Goal: Feedback & Contribution: Submit feedback/report problem

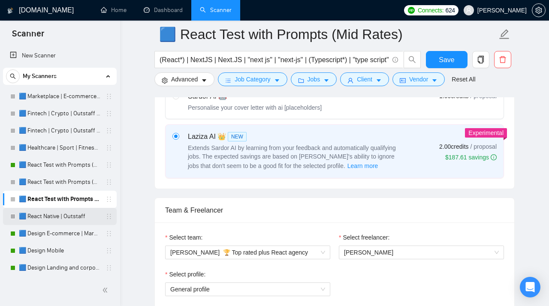
scroll to position [12, 0]
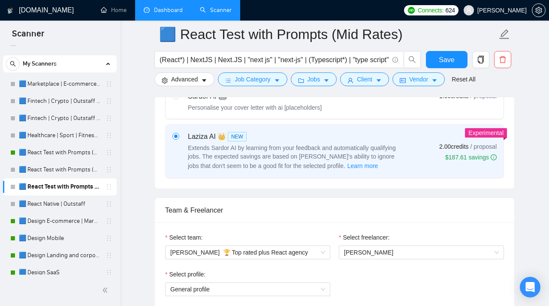
click at [165, 14] on link "Dashboard" at bounding box center [163, 9] width 39 height 7
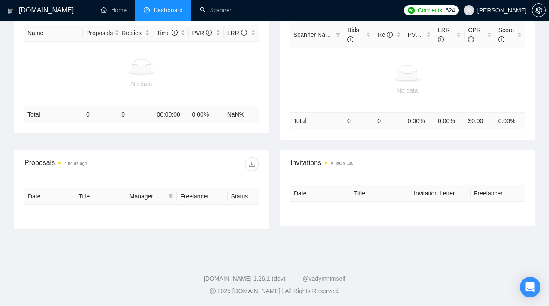
type input "[DATE]"
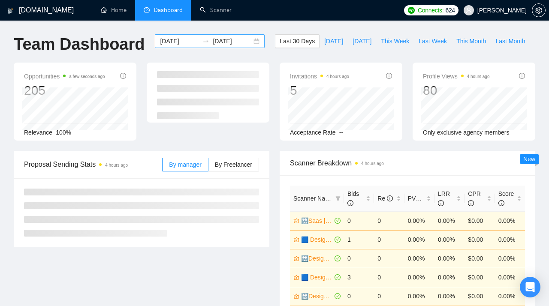
click at [248, 41] on div "[DATE] [DATE]" at bounding box center [210, 41] width 110 height 14
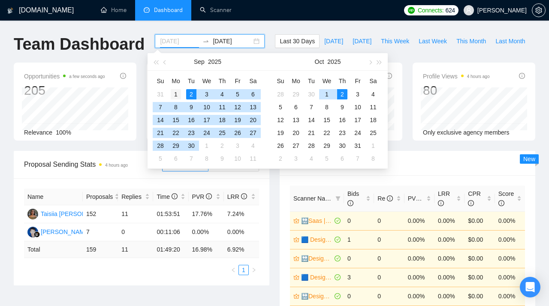
type input "[DATE]"
click at [178, 93] on div "1" at bounding box center [176, 94] width 10 height 10
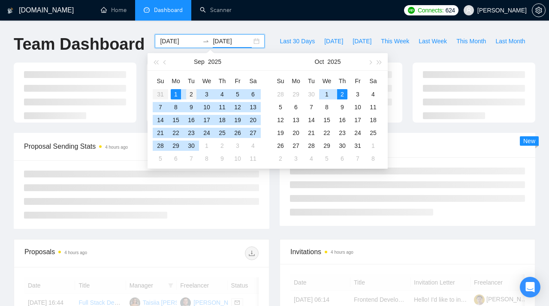
type input "[DATE]"
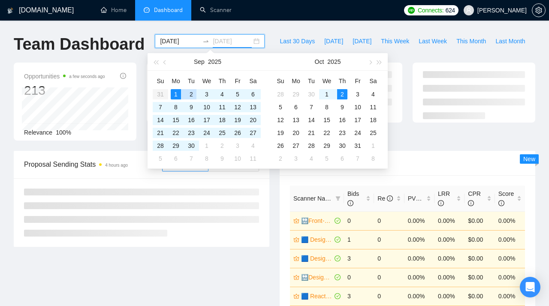
click at [189, 93] on div "2" at bounding box center [191, 94] width 10 height 10
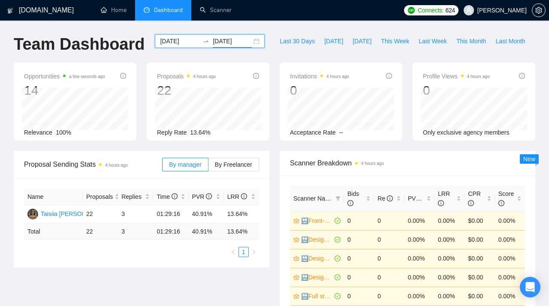
click at [249, 40] on div "[DATE] [DATE]" at bounding box center [210, 41] width 110 height 14
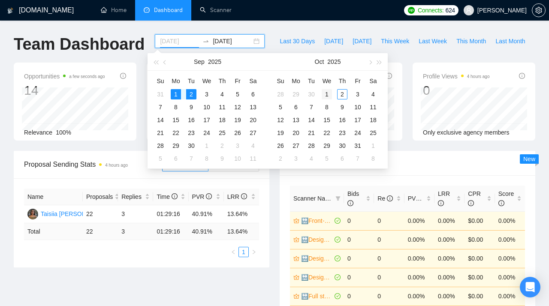
type input "[DATE]"
click at [329, 94] on div "1" at bounding box center [326, 94] width 10 height 10
type input "[DATE]"
click at [342, 93] on div "2" at bounding box center [342, 94] width 10 height 10
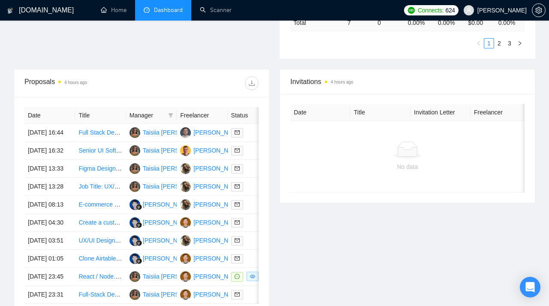
scroll to position [296, 0]
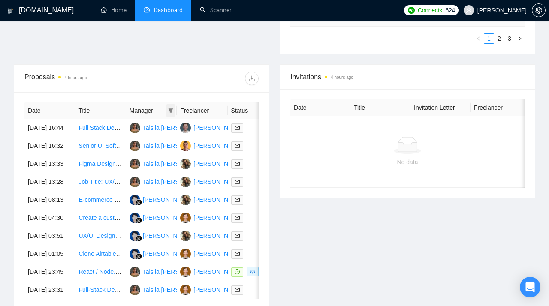
click at [171, 109] on icon "filter" at bounding box center [170, 110] width 5 height 4
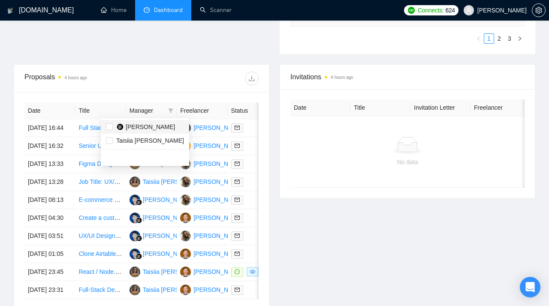
click at [138, 130] on span "[PERSON_NAME]" at bounding box center [150, 126] width 49 height 7
checkbox input "true"
click at [138, 72] on div "Proposals 4 hours ago" at bounding box center [141, 78] width 234 height 27
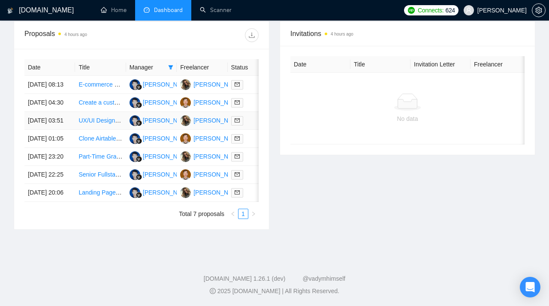
scroll to position [349, 0]
click at [95, 196] on link "Landing Page Designer for PageFly and Unbounce" at bounding box center [146, 192] width 136 height 7
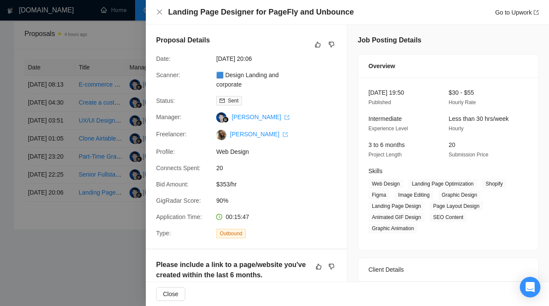
click at [117, 163] on div at bounding box center [274, 153] width 549 height 306
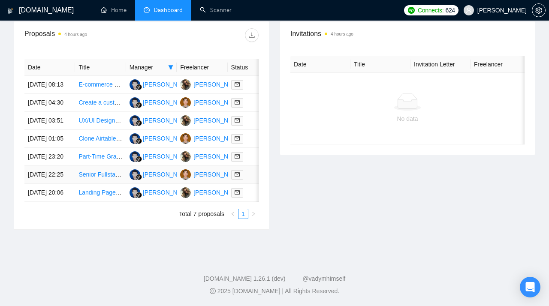
click at [94, 178] on link "Senior Fullstack Developer with Map Technologies Expertise" at bounding box center [158, 174] width 161 height 7
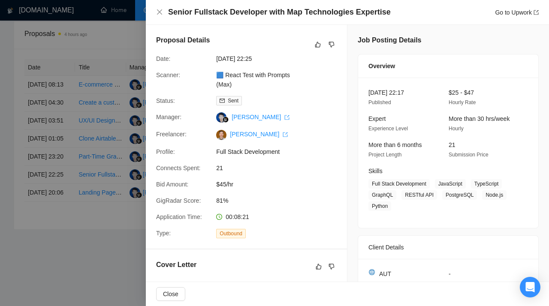
click at [326, 45] on div at bounding box center [324, 44] width 24 height 10
click at [331, 45] on icon "dislike" at bounding box center [331, 44] width 6 height 7
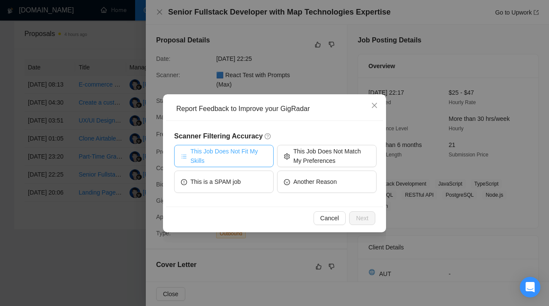
click at [233, 160] on span "This Job Does Not Fit My Skills" at bounding box center [228, 156] width 76 height 19
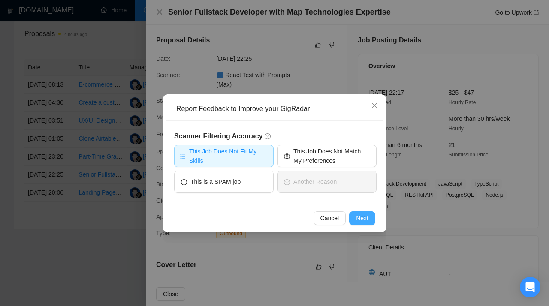
click at [365, 219] on span "Next" at bounding box center [362, 217] width 12 height 9
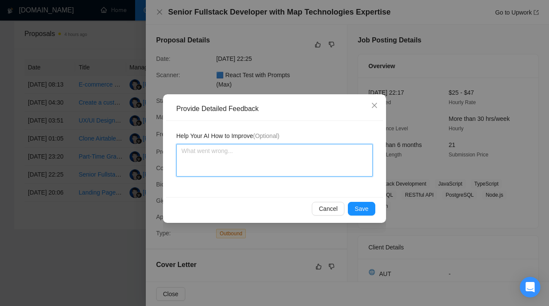
click at [273, 157] on textarea at bounding box center [274, 160] width 196 height 33
paste textarea "Don’t apply to jobs that require Java experience. This scanner is assigned to 1…"
type textarea "Don’t apply to jobs that require Java experience. This scanner is assigned to 1…"
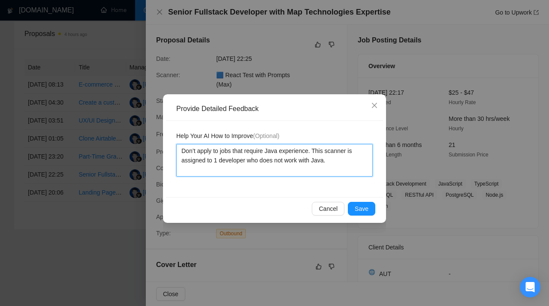
click at [221, 162] on textarea "Don’t apply to jobs that require Java experience. This scanner is assigned to 1…" at bounding box center [274, 160] width 196 height 33
type textarea "Don’t apply to jobs that require Java experience. This scanner is assigned to 1…"
type textarea "Don’t apply to jobs that require Java experience. This scanner is assigned to a…"
drag, startPoint x: 340, startPoint y: 161, endPoint x: 134, endPoint y: 140, distance: 207.1
click at [176, 144] on textarea "Don’t apply to jobs that require Java experience. This scanner is assigned to a…" at bounding box center [274, 160] width 196 height 33
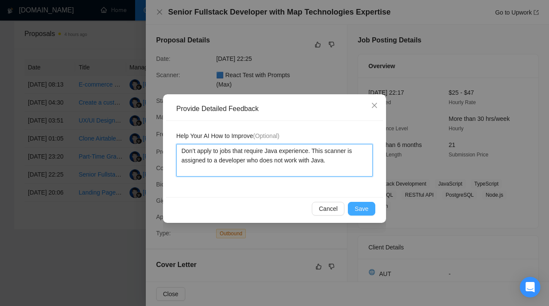
type textarea "Don’t apply to jobs that require Java experience. This scanner is assigned to a…"
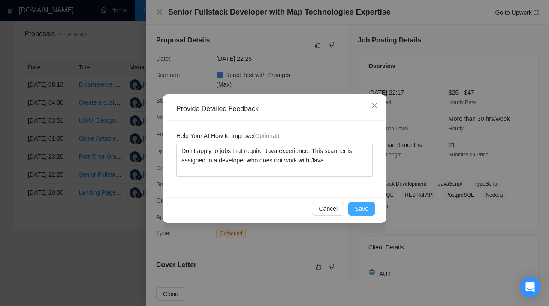
click at [363, 210] on span "Save" at bounding box center [361, 208] width 14 height 9
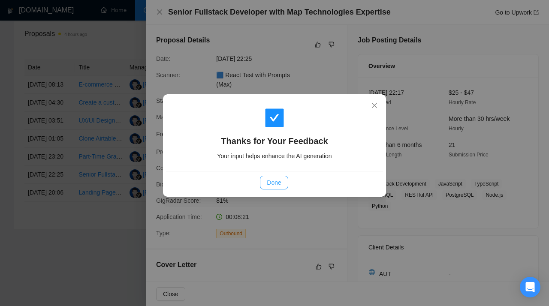
click at [278, 186] on span "Done" at bounding box center [274, 182] width 14 height 9
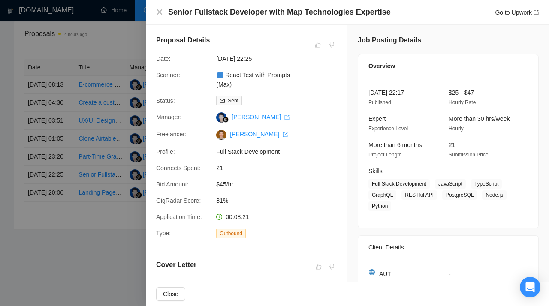
click at [105, 167] on div at bounding box center [274, 153] width 549 height 306
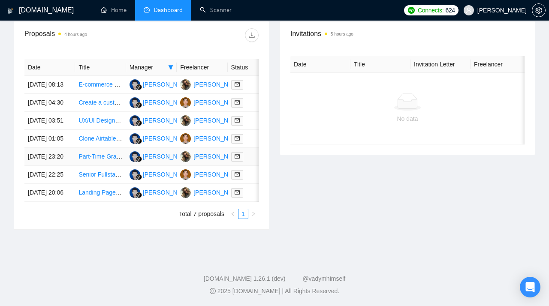
click at [94, 160] on link "Part-Time Graphic Designer for Lead Magnets, PDFs, and Landing Pages" at bounding box center [176, 156] width 196 height 7
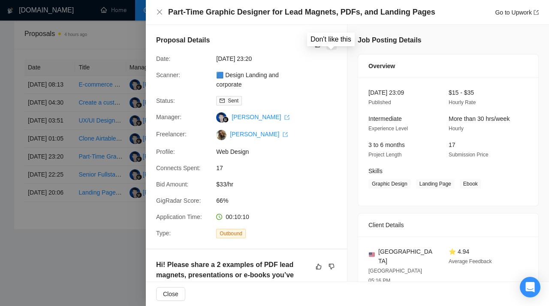
click at [333, 43] on icon "dislike" at bounding box center [331, 44] width 6 height 7
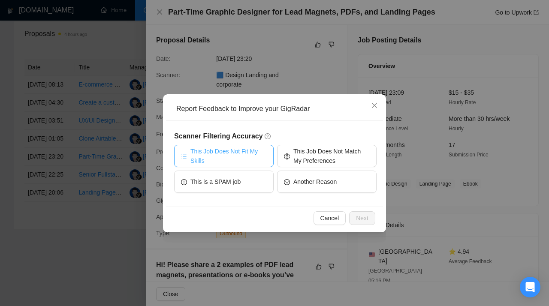
click at [233, 150] on span "This Job Does Not Fit My Skills" at bounding box center [228, 156] width 76 height 19
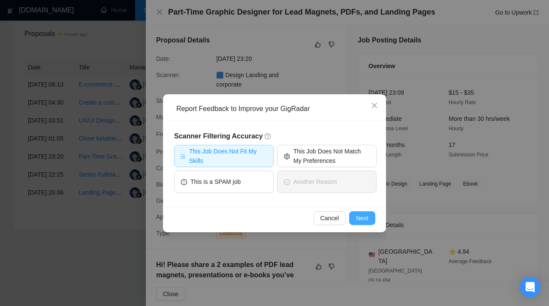
click at [358, 216] on span "Next" at bounding box center [362, 217] width 12 height 9
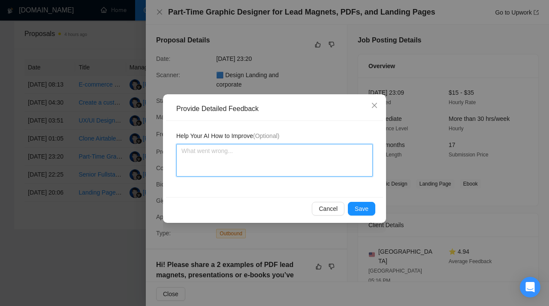
click at [254, 162] on textarea at bounding box center [274, 160] width 196 height 33
paste textarea "Don’t apply to jobs that require graphic design. This scanner is assigned to a …"
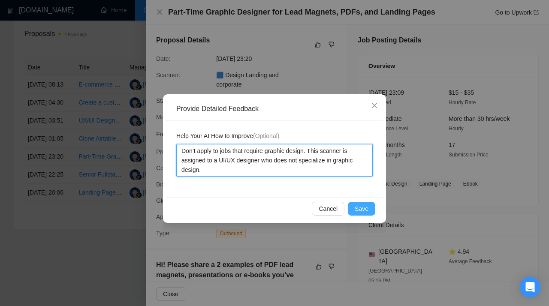
type textarea "Don’t apply to jobs that require graphic design. This scanner is assigned to a …"
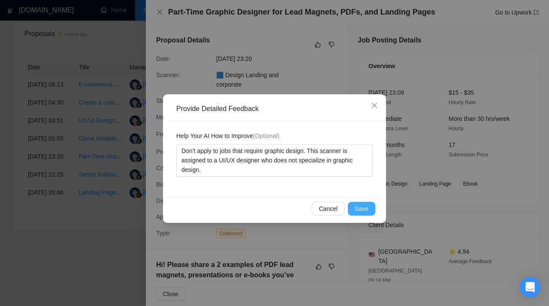
click at [366, 208] on span "Save" at bounding box center [361, 208] width 14 height 9
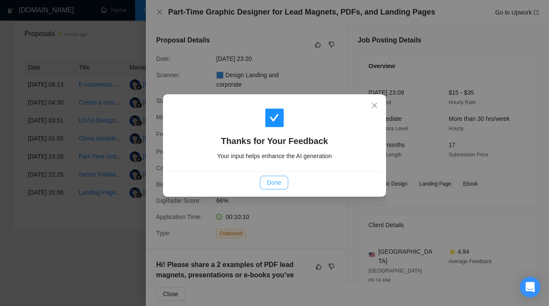
click at [275, 183] on span "Done" at bounding box center [274, 182] width 14 height 9
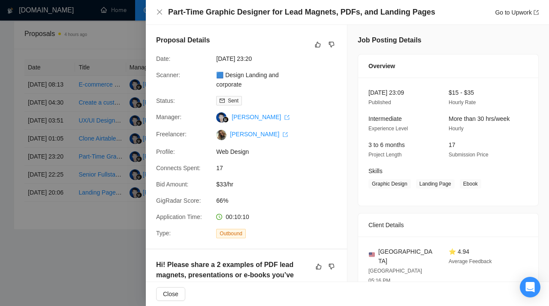
click at [88, 147] on div at bounding box center [274, 153] width 549 height 306
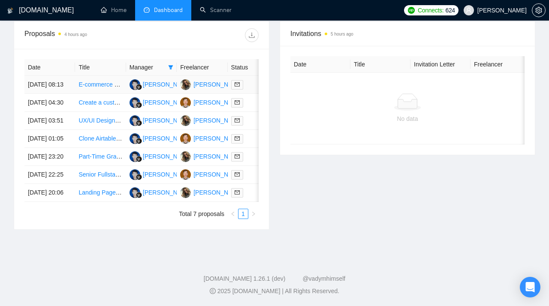
click at [102, 76] on td "E-commerce Website Designer & Merchandiser | Turn Our Site into a Sales Machine" at bounding box center [100, 85] width 51 height 18
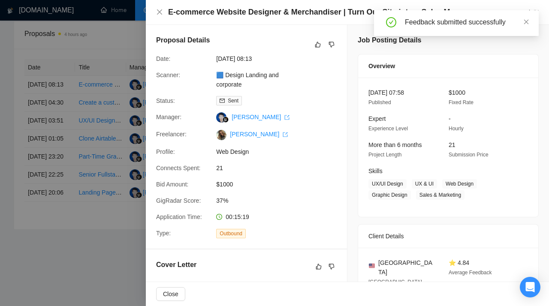
click at [97, 81] on div at bounding box center [274, 153] width 549 height 306
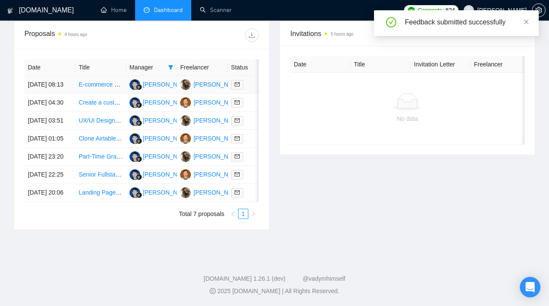
click at [93, 81] on link "E-commerce Website Designer & Merchandiser | Turn Our Site into a Sales Machine" at bounding box center [190, 84] width 225 height 7
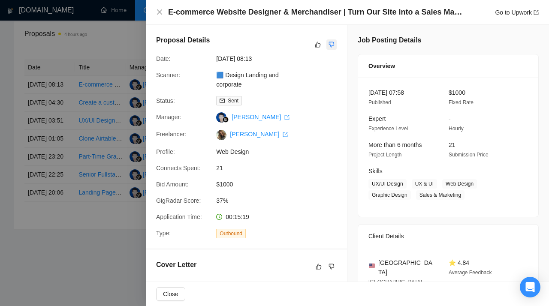
click at [331, 44] on icon "dislike" at bounding box center [331, 44] width 6 height 7
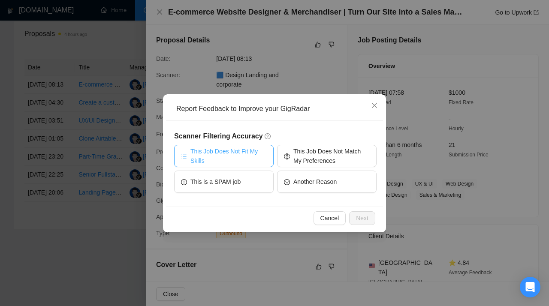
click at [249, 153] on span "This Job Does Not Fit My Skills" at bounding box center [228, 156] width 76 height 19
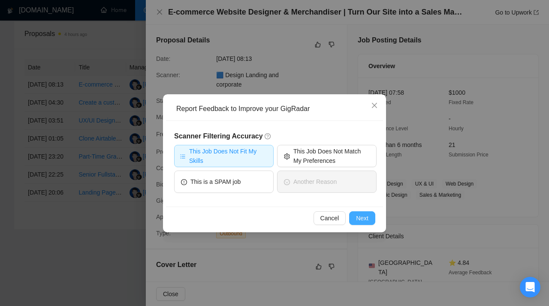
click at [359, 221] on span "Next" at bounding box center [362, 217] width 12 height 9
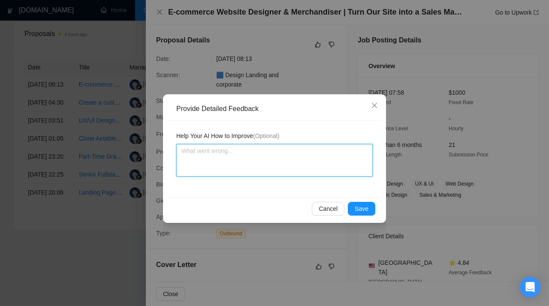
click at [250, 152] on textarea at bounding box center [274, 160] width 196 height 33
paste textarea "Don’t apply to jobs that require experience with Shopify, WooCommerce, or Odoo.…"
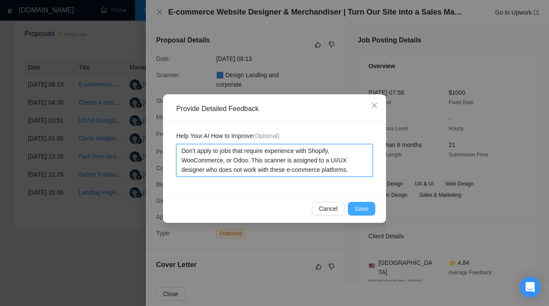
type textarea "Don’t apply to jobs that require experience with Shopify, WooCommerce, or Odoo.…"
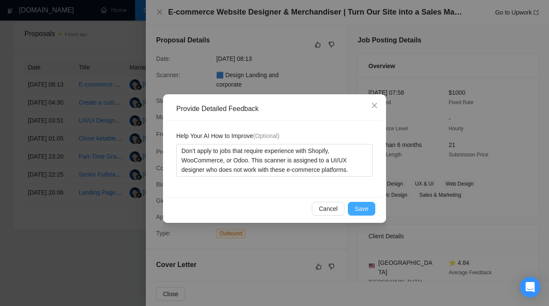
click at [364, 209] on span "Save" at bounding box center [361, 208] width 14 height 9
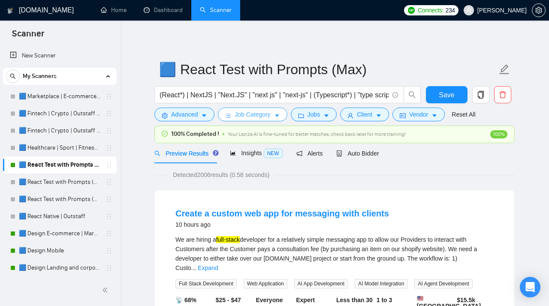
click at [244, 114] on span "Job Category" at bounding box center [252, 114] width 36 height 9
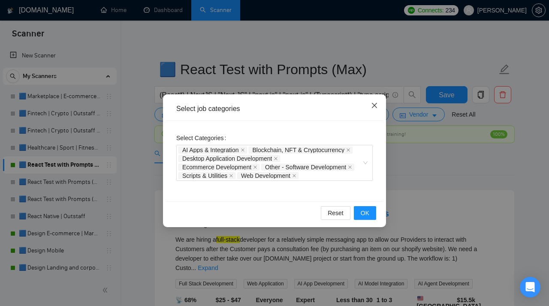
click at [374, 103] on icon "close" at bounding box center [374, 105] width 7 height 7
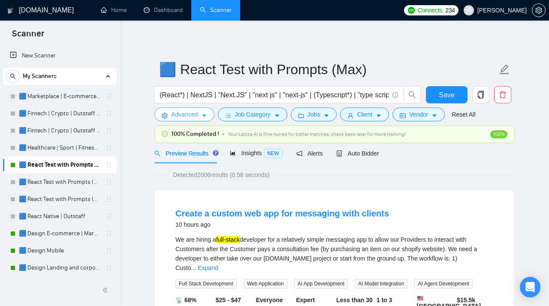
click at [201, 116] on button "Advanced" at bounding box center [184, 115] width 60 height 14
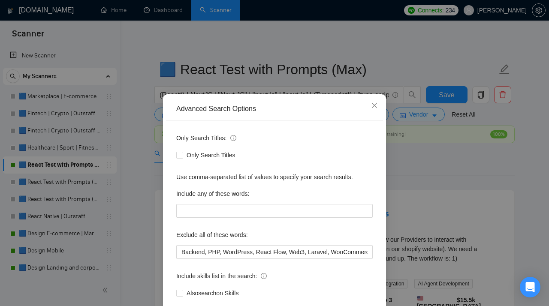
scroll to position [51, 0]
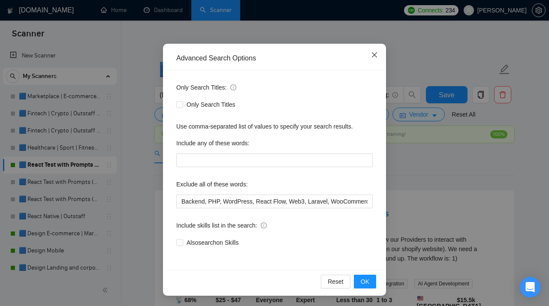
click at [373, 57] on icon "close" at bounding box center [374, 54] width 7 height 7
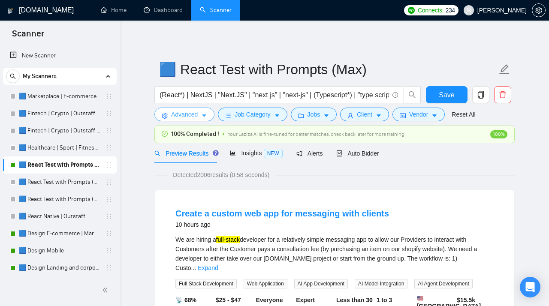
scroll to position [0, 0]
click at [313, 115] on span "Jobs" at bounding box center [313, 114] width 13 height 9
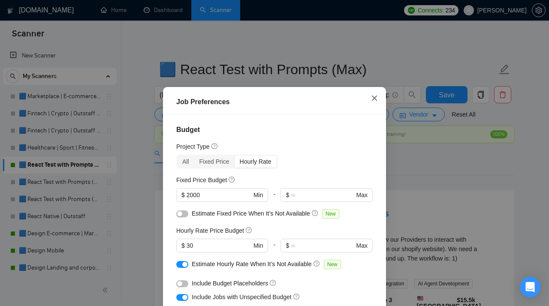
click at [375, 101] on icon "close" at bounding box center [374, 98] width 7 height 7
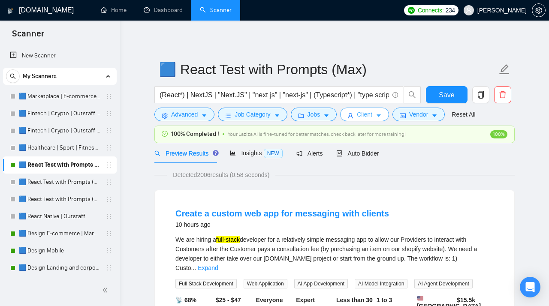
click at [370, 117] on span "Client" at bounding box center [364, 114] width 15 height 9
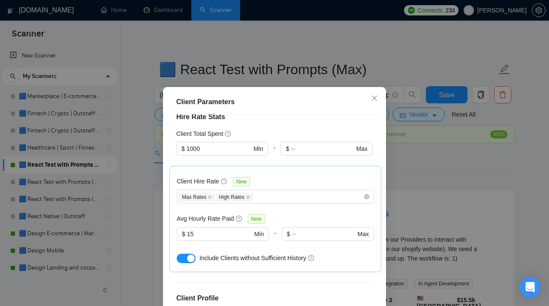
scroll to position [449, 0]
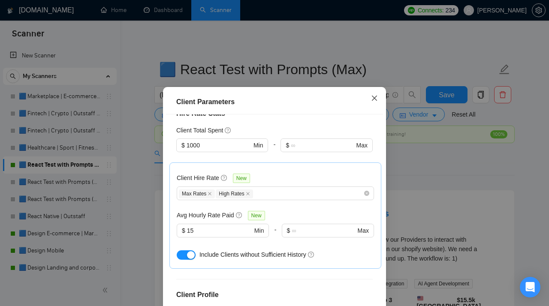
click at [373, 102] on span "Close" at bounding box center [374, 98] width 23 height 23
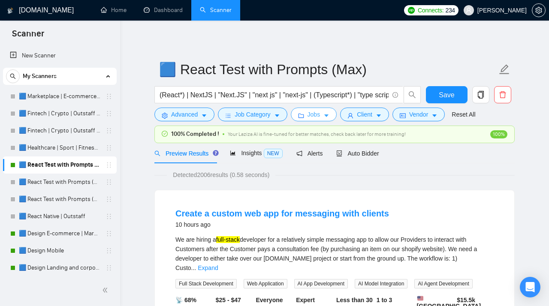
click at [320, 117] on span "Jobs" at bounding box center [313, 114] width 13 height 9
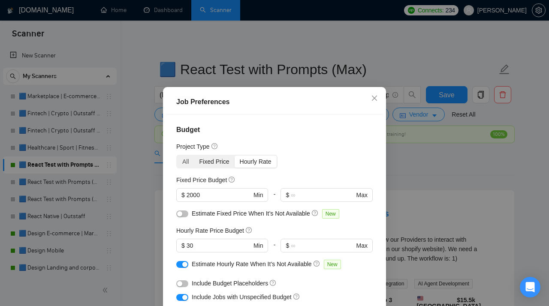
click at [210, 162] on div "Fixed Price" at bounding box center [214, 162] width 40 height 12
click at [194, 156] on input "Fixed Price" at bounding box center [194, 156] width 0 height 0
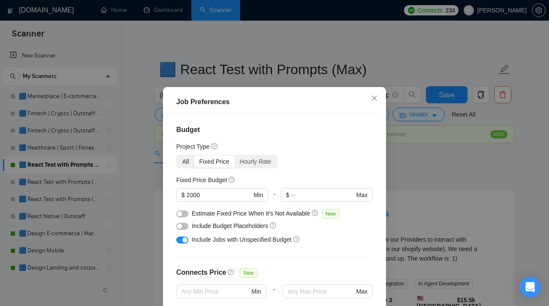
click at [189, 162] on div "All" at bounding box center [185, 162] width 17 height 12
click at [177, 156] on input "All" at bounding box center [177, 156] width 0 height 0
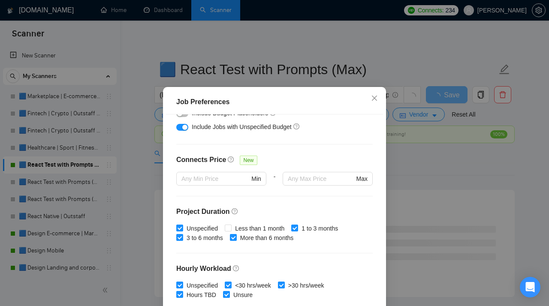
scroll to position [233, 0]
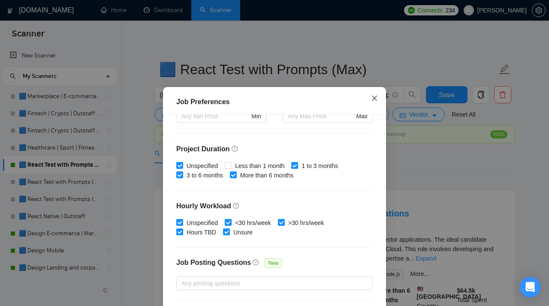
click at [374, 99] on icon "close" at bounding box center [374, 97] width 5 height 5
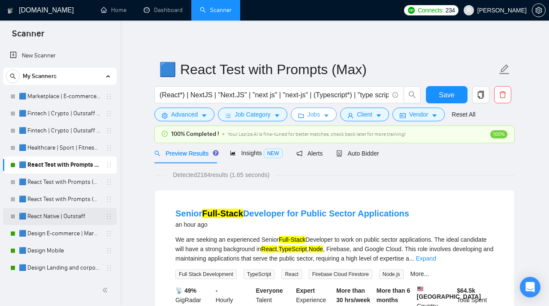
scroll to position [39, 0]
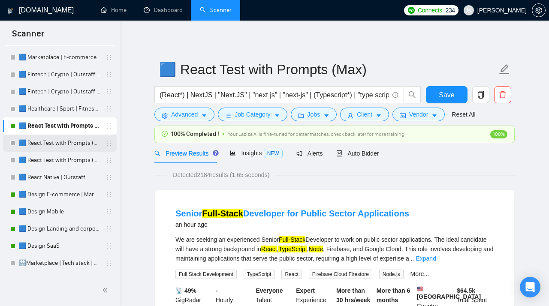
click at [50, 146] on link "🟦 React Test with Prompts (High)" at bounding box center [59, 143] width 81 height 17
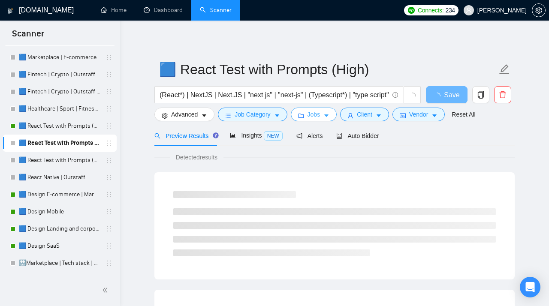
click at [320, 114] on span "Jobs" at bounding box center [313, 114] width 13 height 9
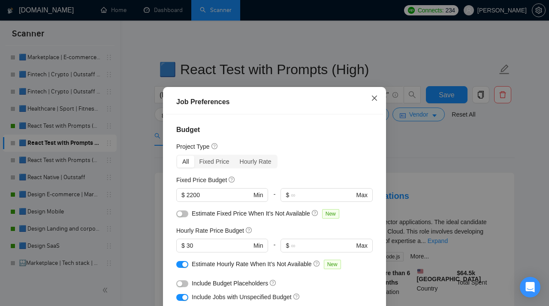
click at [375, 102] on icon "close" at bounding box center [374, 98] width 7 height 7
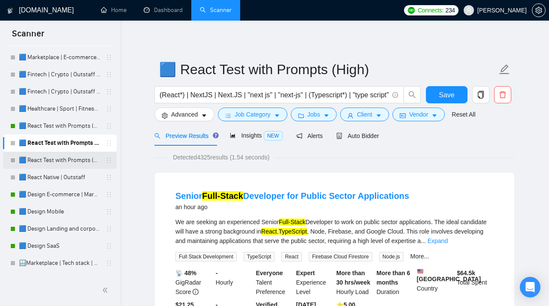
click at [83, 157] on link "🟦 React Test with Prompts (Mid Rates)" at bounding box center [59, 160] width 81 height 17
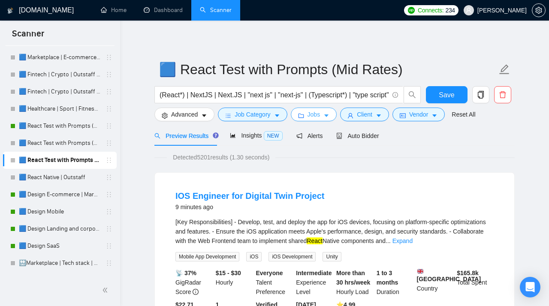
click at [319, 119] on span "Jobs" at bounding box center [313, 114] width 13 height 9
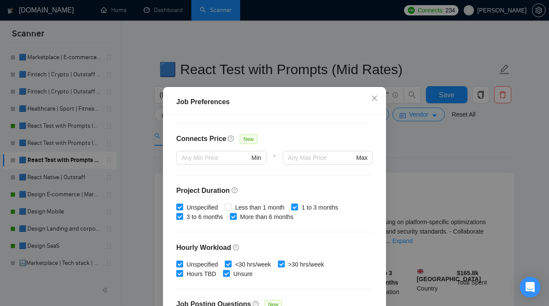
scroll to position [270, 0]
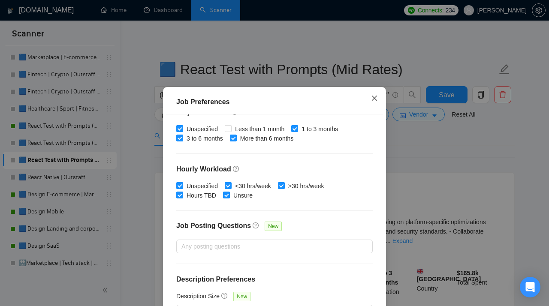
click at [375, 94] on span "Close" at bounding box center [374, 98] width 23 height 23
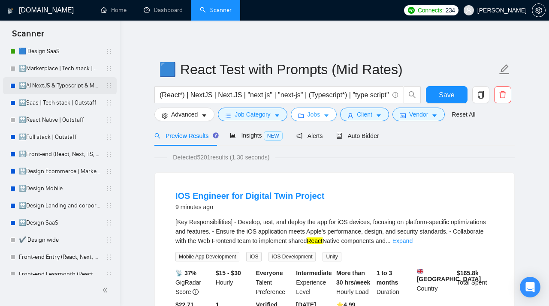
scroll to position [238, 0]
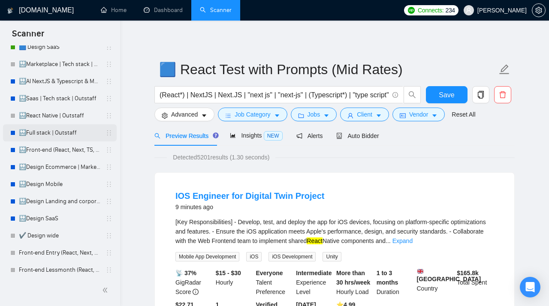
click at [42, 135] on link "🔛Full stack | Outstaff" at bounding box center [59, 132] width 81 height 17
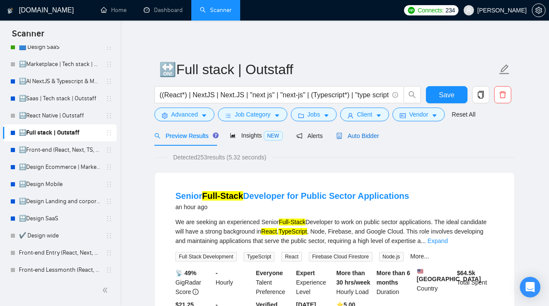
click at [353, 139] on span "Auto Bidder" at bounding box center [357, 135] width 42 height 7
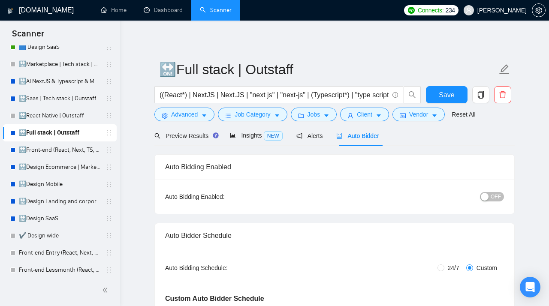
click at [494, 196] on span "OFF" at bounding box center [495, 196] width 10 height 9
click at [439, 97] on button "Save" at bounding box center [447, 94] width 42 height 17
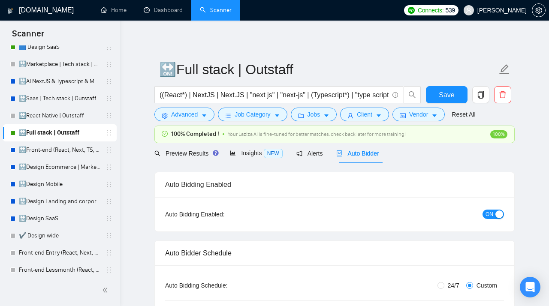
click at [489, 214] on span "ON" at bounding box center [489, 214] width 8 height 9
click at [446, 94] on span "Save" at bounding box center [445, 95] width 15 height 11
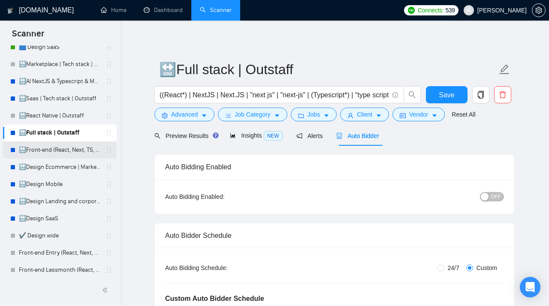
click at [74, 150] on link "🔛Front-end (React, Next, TS, UI libr) | Outstaff" at bounding box center [59, 149] width 81 height 17
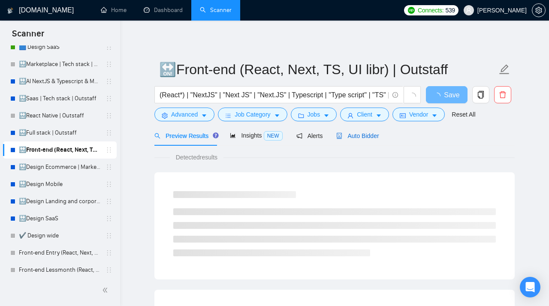
click at [369, 137] on span "Auto Bidder" at bounding box center [357, 135] width 42 height 7
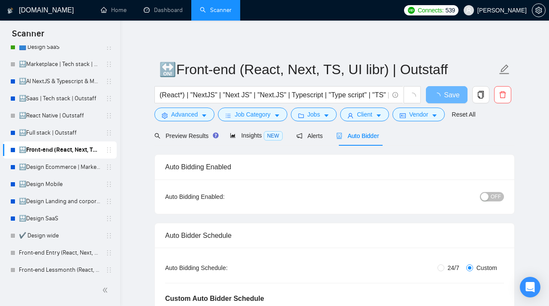
click at [495, 199] on span "OFF" at bounding box center [495, 196] width 10 height 9
click at [450, 96] on span "Save" at bounding box center [445, 95] width 15 height 11
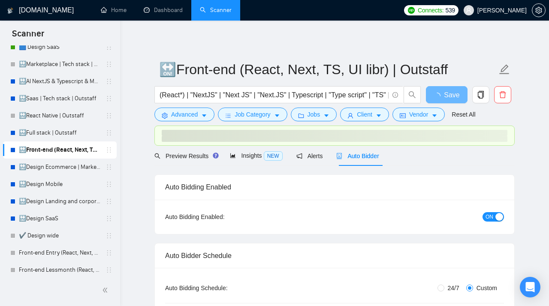
click at [490, 216] on span "ON" at bounding box center [489, 216] width 8 height 9
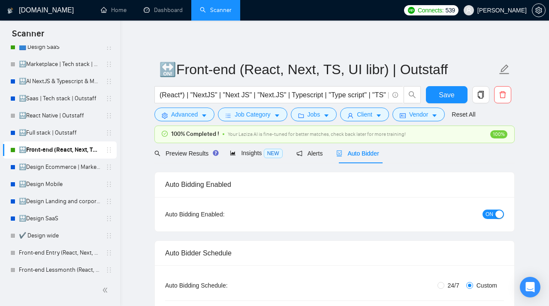
click at [496, 216] on div "button" at bounding box center [499, 214] width 8 height 8
click at [451, 94] on span "Save" at bounding box center [445, 95] width 15 height 11
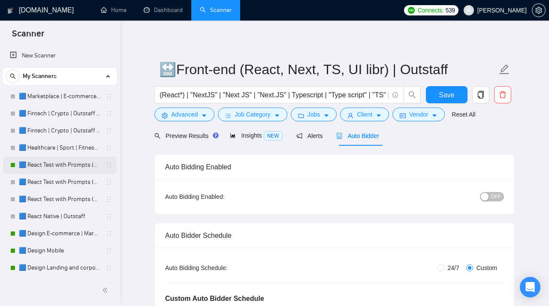
click at [71, 168] on link "🟦 React Test with Prompts (Max)" at bounding box center [59, 164] width 81 height 17
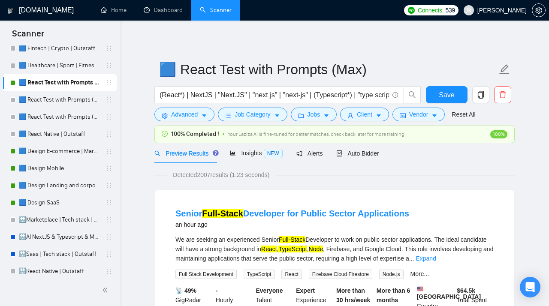
scroll to position [55, 0]
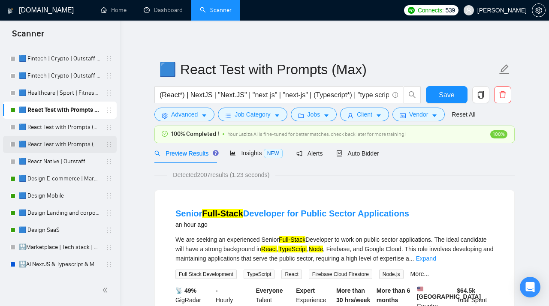
click at [73, 145] on link "🟦 React Test with Prompts (Mid Rates)" at bounding box center [59, 144] width 81 height 17
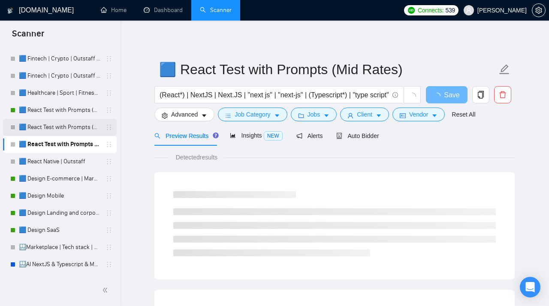
click at [66, 129] on link "🟦 React Test with Prompts (High)" at bounding box center [59, 127] width 81 height 17
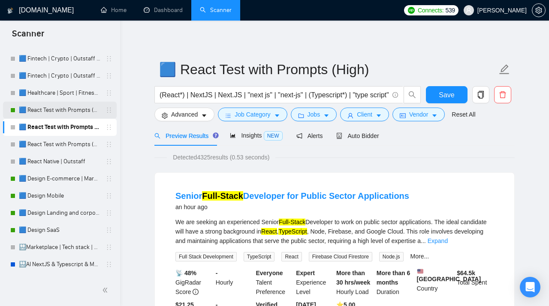
click at [67, 114] on link "🟦 React Test with Prompts (Max)" at bounding box center [59, 110] width 81 height 17
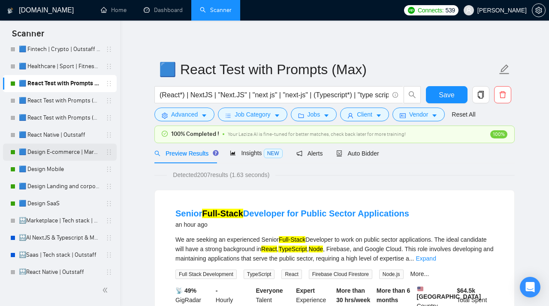
scroll to position [84, 0]
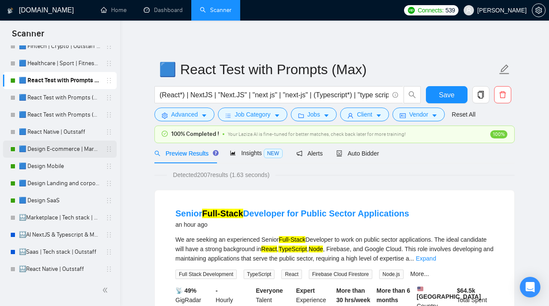
click at [61, 156] on link "🟦 Design E-commerce | Marketplace" at bounding box center [59, 149] width 81 height 17
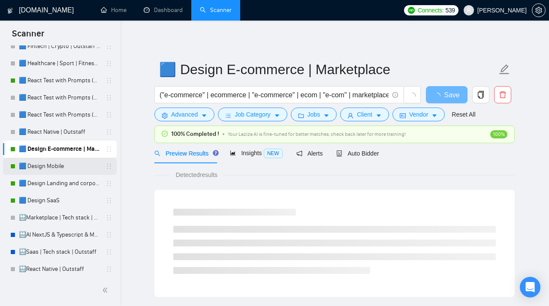
click at [59, 162] on link "🟦 Design Mobile" at bounding box center [59, 166] width 81 height 17
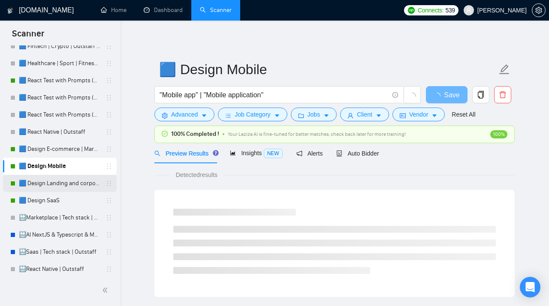
click at [54, 180] on link "🟦 Design Landing and corporate" at bounding box center [59, 183] width 81 height 17
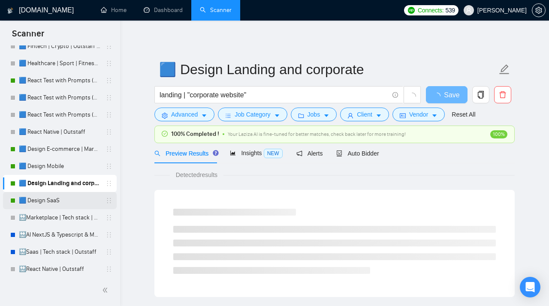
click at [48, 202] on link "🟦 Design SaaS" at bounding box center [59, 200] width 81 height 17
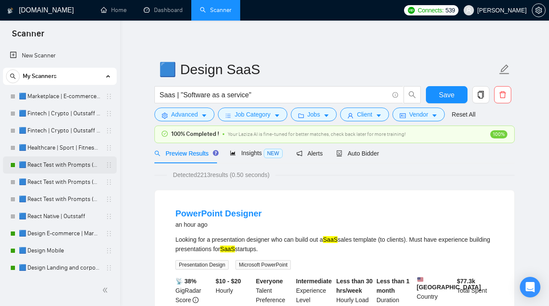
click at [50, 163] on link "🟦 React Test with Prompts (Max)" at bounding box center [59, 164] width 81 height 17
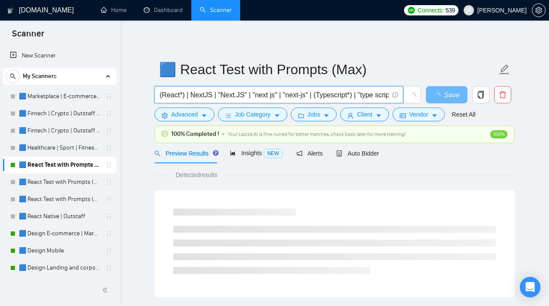
click at [182, 98] on input "(React*) | NextJS | "Next.JS" | "next js" | "next-js" | (Typescript*) | "type s…" at bounding box center [273, 95] width 229 height 11
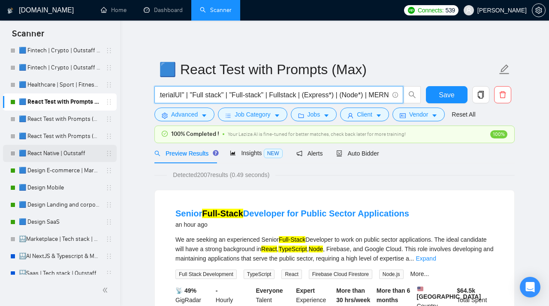
scroll to position [62, 0]
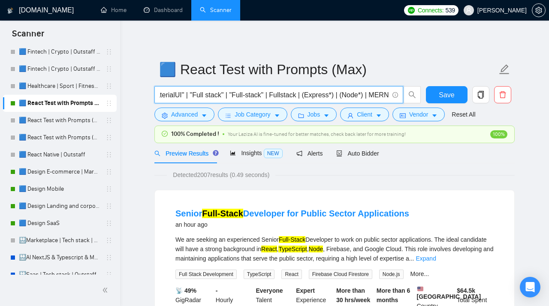
click at [241, 96] on input "(React*) | NextJS | "Next.JS" | "next js" | "next-js" | (Typescript*) | "type s…" at bounding box center [273, 95] width 229 height 11
